Goal: Task Accomplishment & Management: Manage account settings

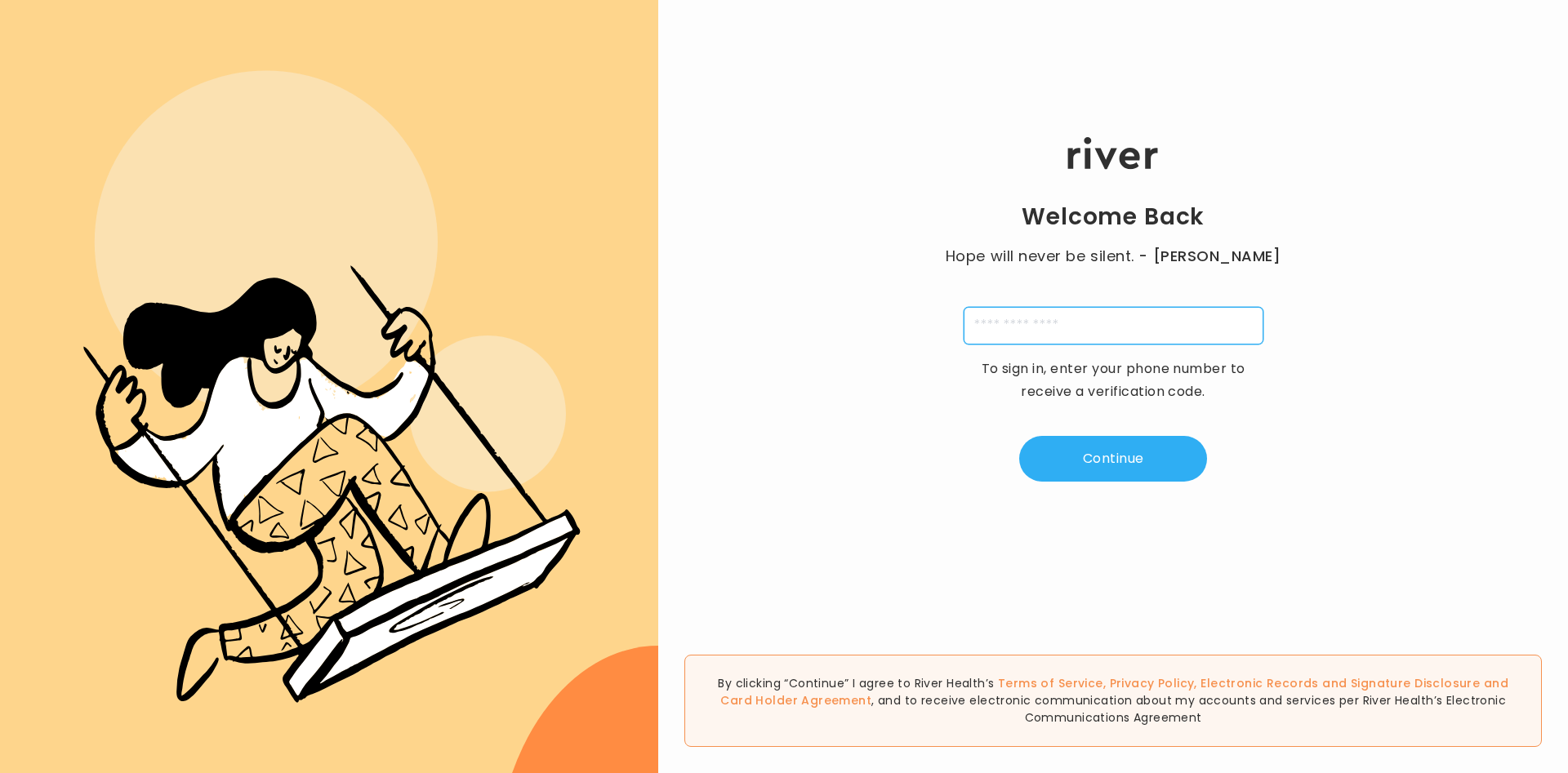
click at [1116, 314] on input "tel" at bounding box center [1113, 325] width 300 height 37
type input "**********"
type input "*"
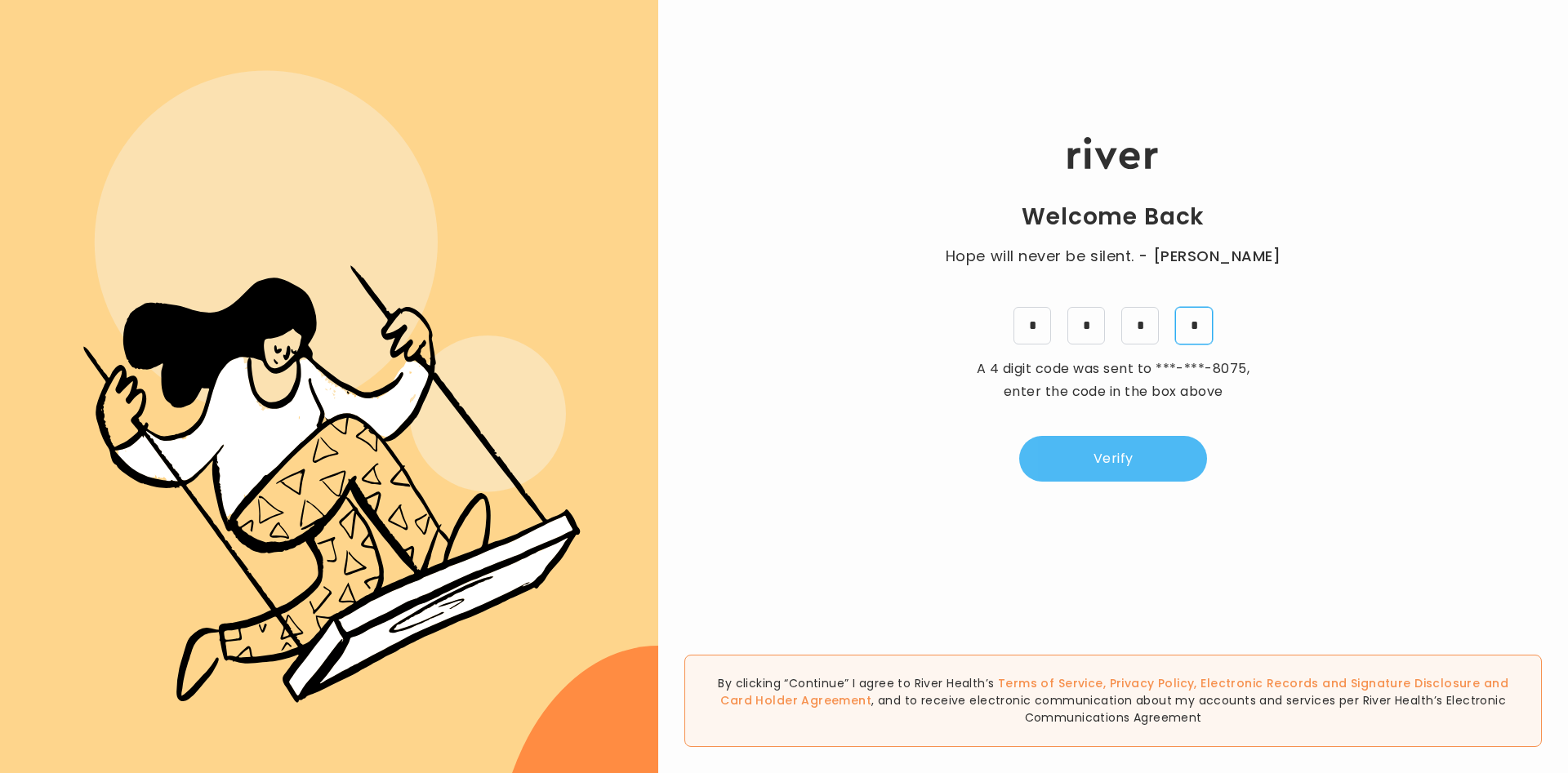
type input "*"
click at [1061, 468] on button "Verify" at bounding box center [1113, 459] width 188 height 46
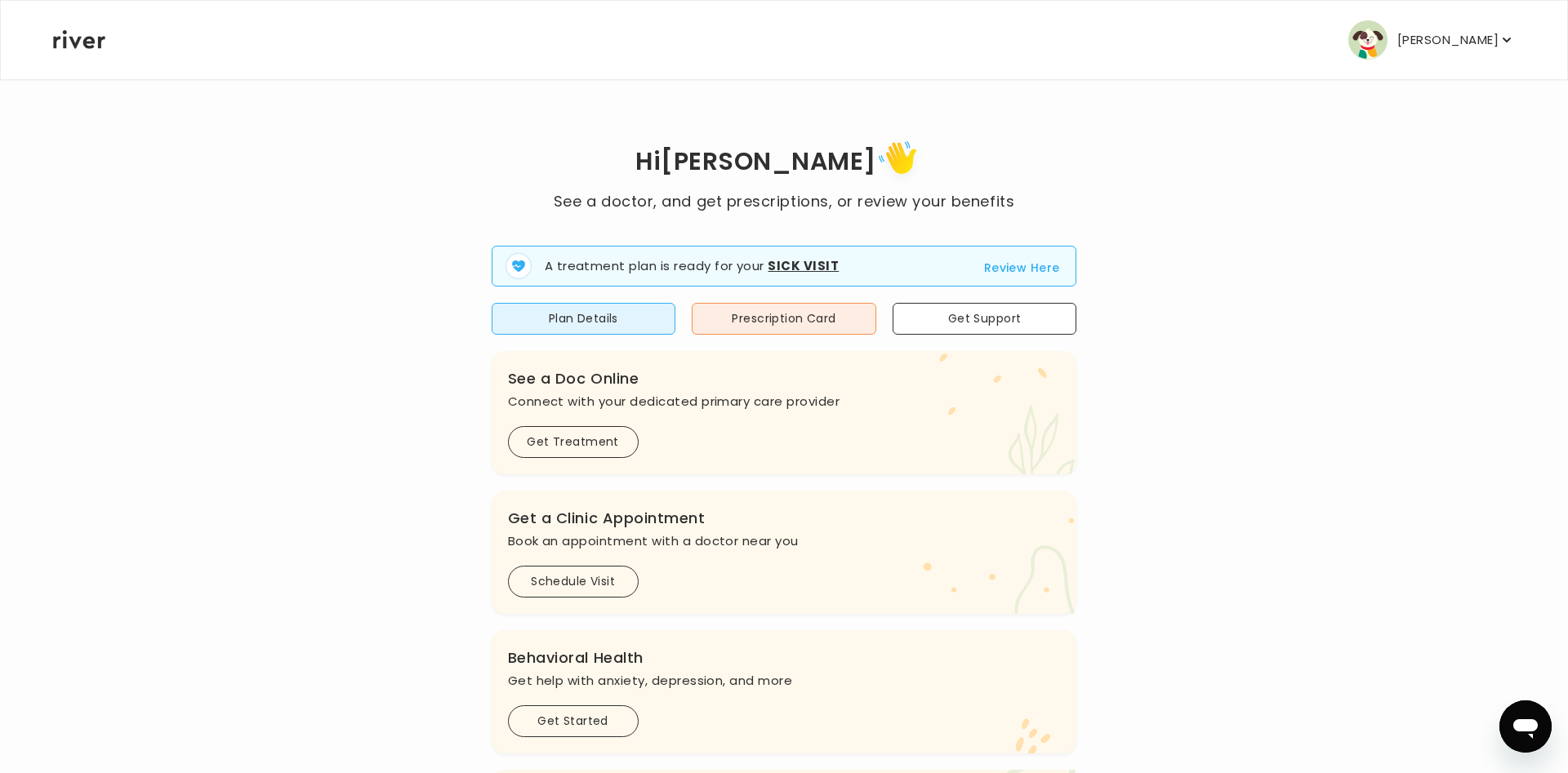
click at [1489, 35] on p "[PERSON_NAME]" at bounding box center [1448, 41] width 101 height 23
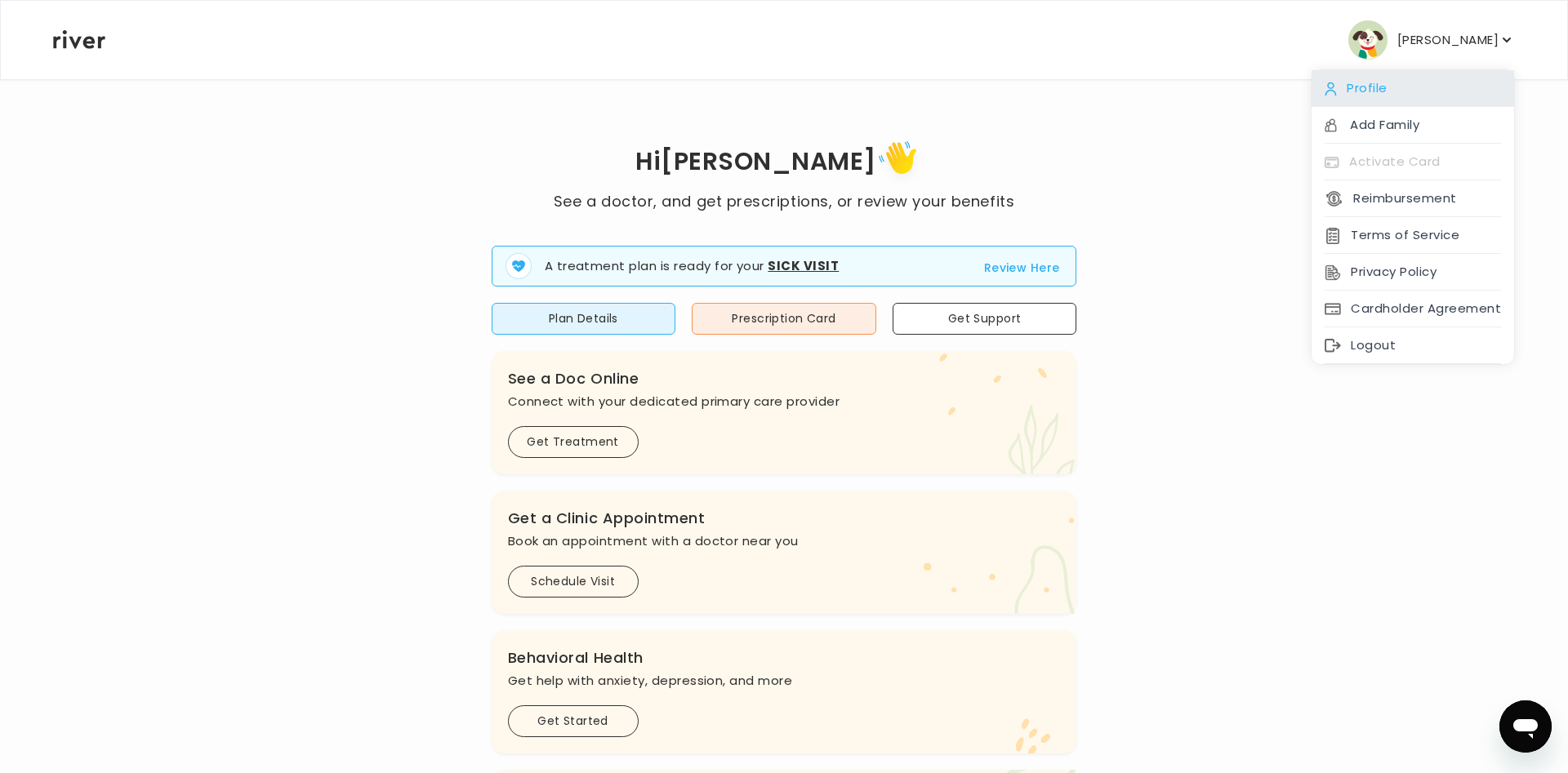
click at [1363, 101] on div "Profile" at bounding box center [1412, 89] width 203 height 36
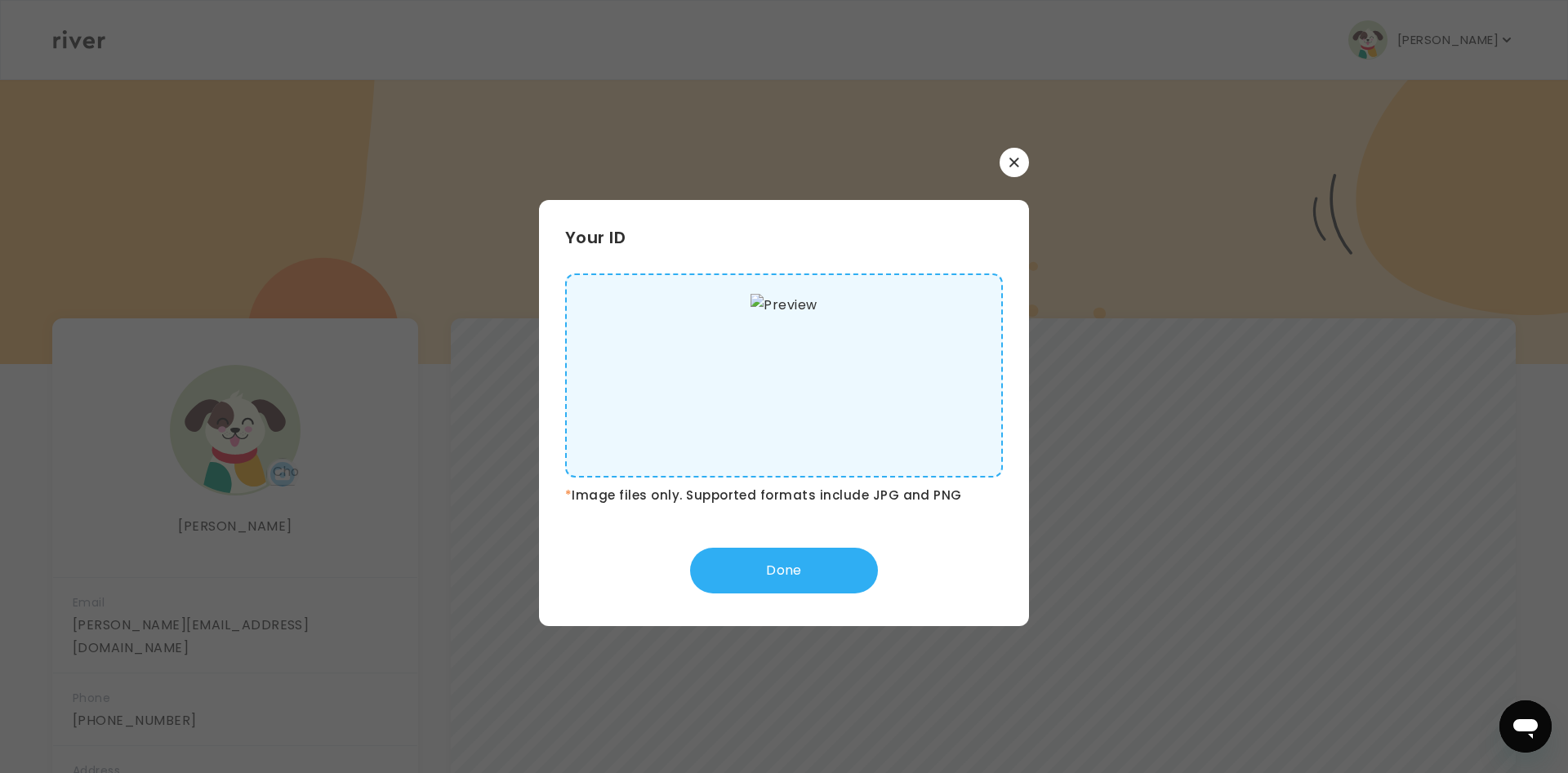
click at [1020, 162] on button "button" at bounding box center [1014, 163] width 30 height 30
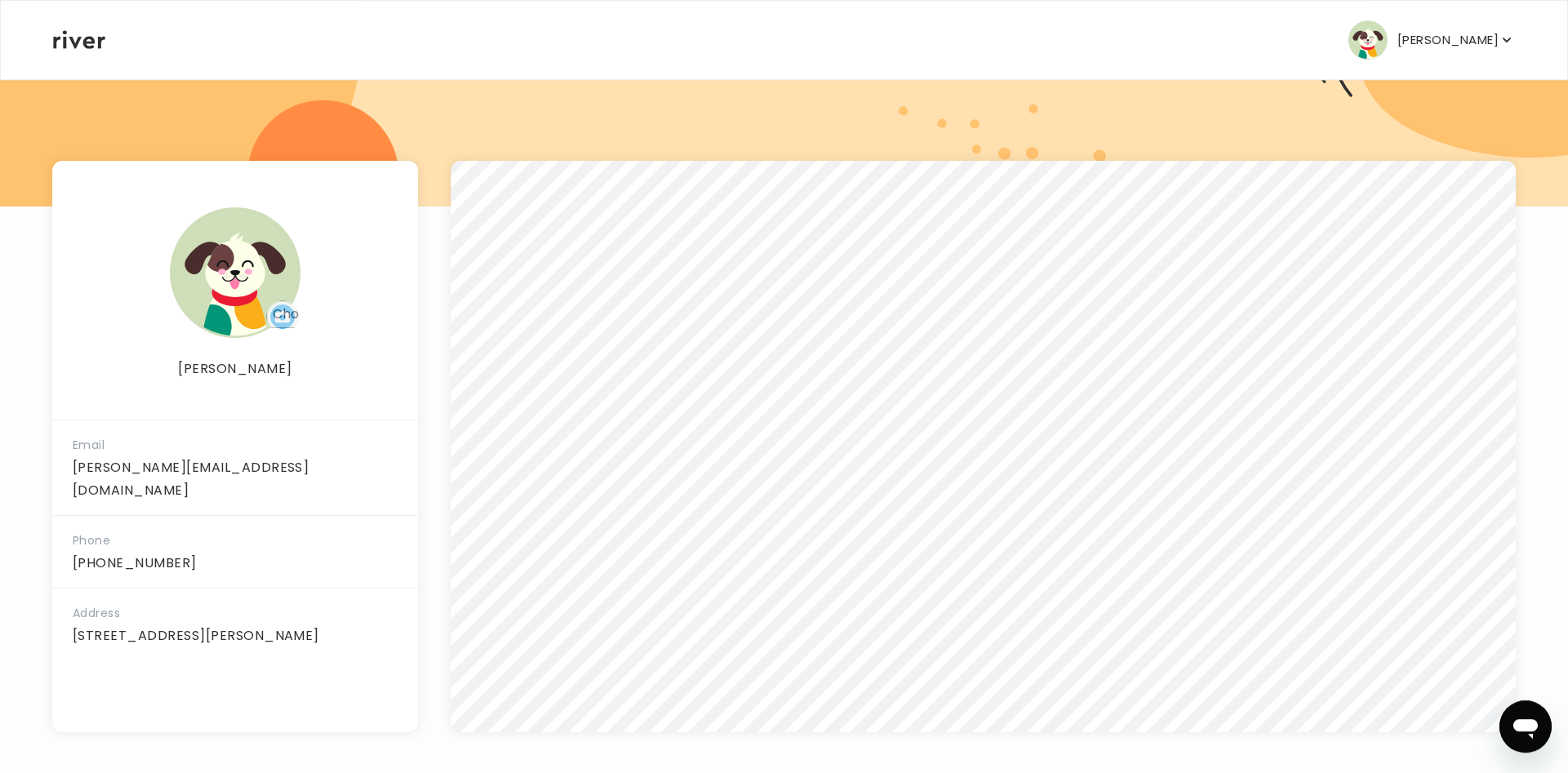
scroll to position [162, 0]
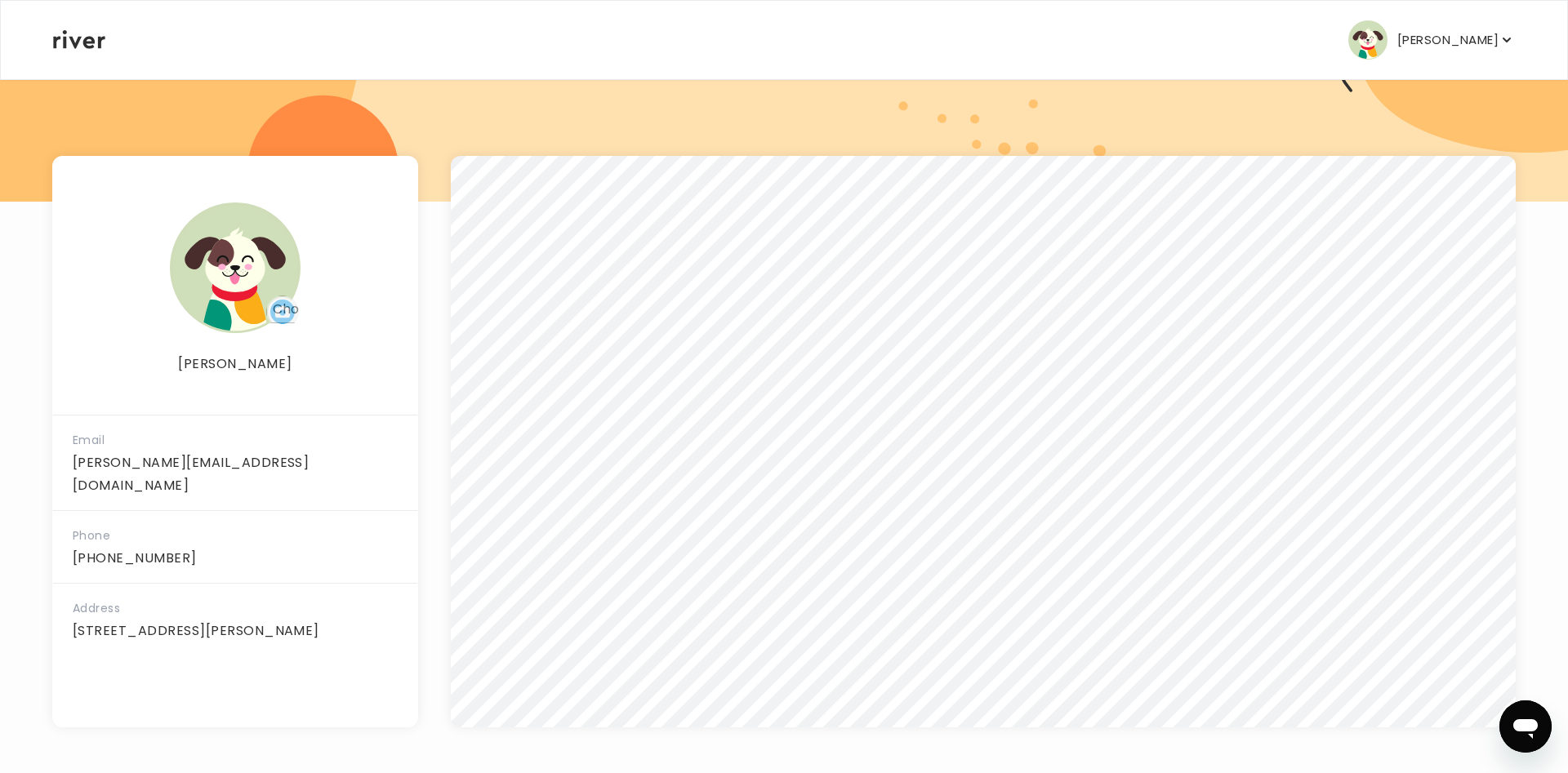
click at [1487, 61] on div "[PERSON_NAME] Profile Add Family Activate Card Reimbursement Terms of Service P…" at bounding box center [784, 40] width 1462 height 79
click at [1489, 38] on p "[PERSON_NAME]" at bounding box center [1448, 41] width 101 height 23
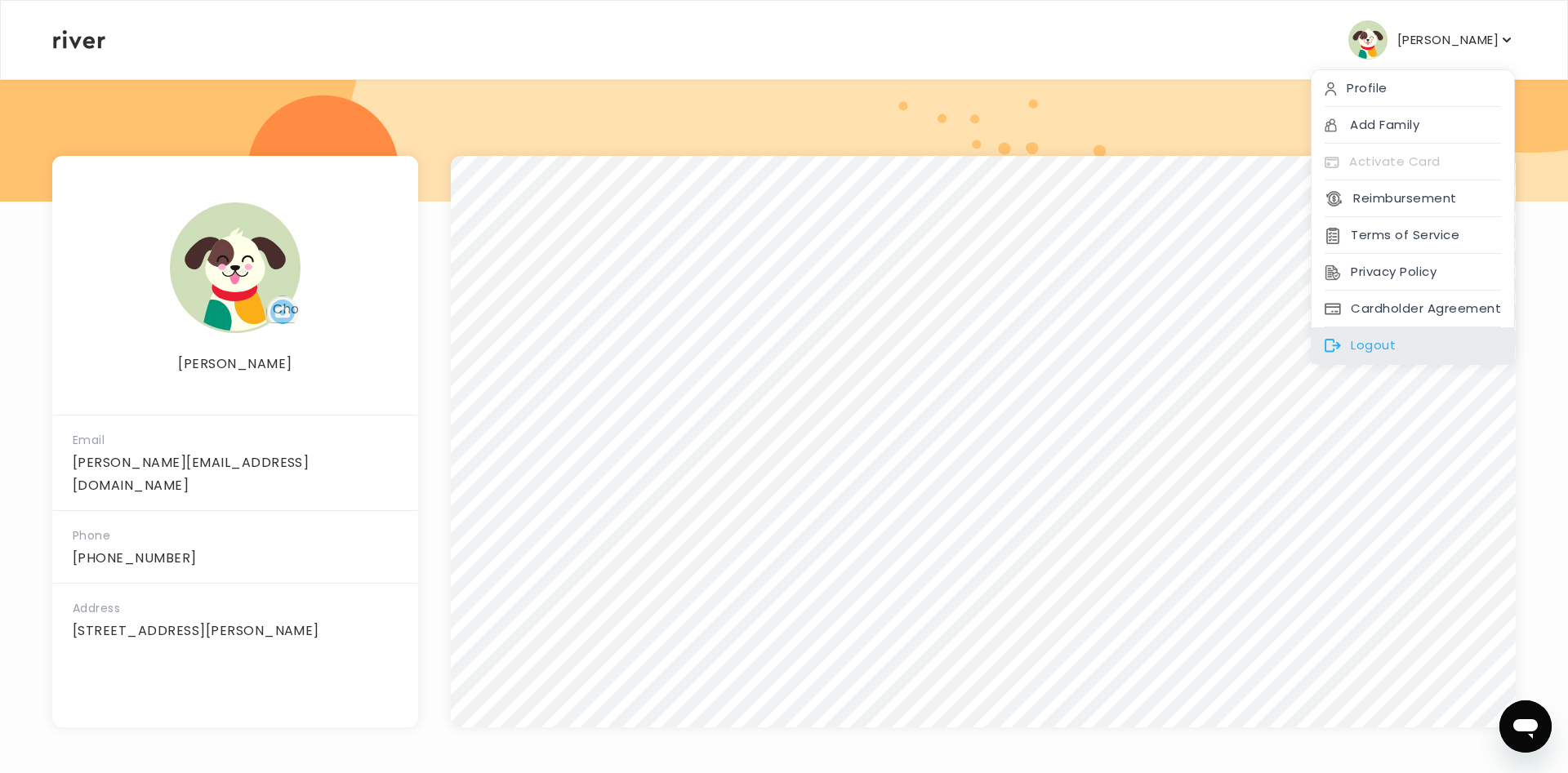
click at [1388, 348] on div "Logout" at bounding box center [1412, 346] width 203 height 36
